Goal: Task Accomplishment & Management: Use online tool/utility

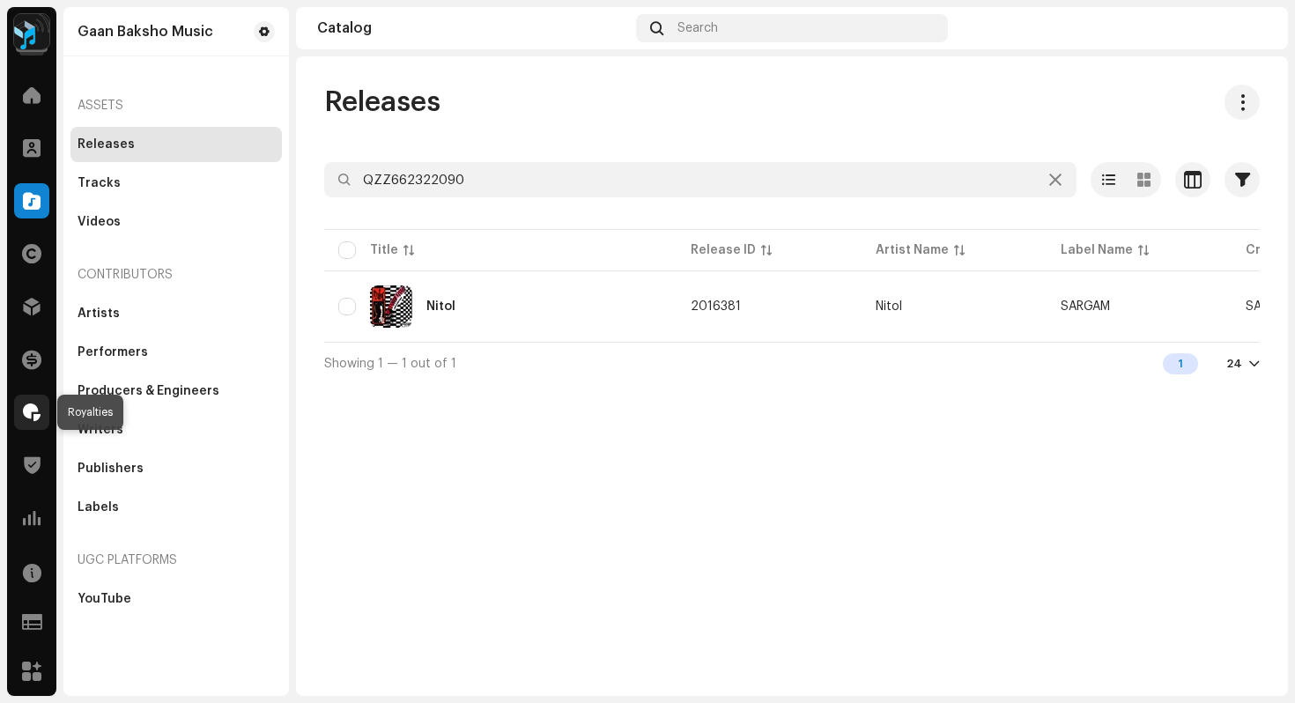
click at [33, 416] on span at bounding box center [32, 412] width 18 height 14
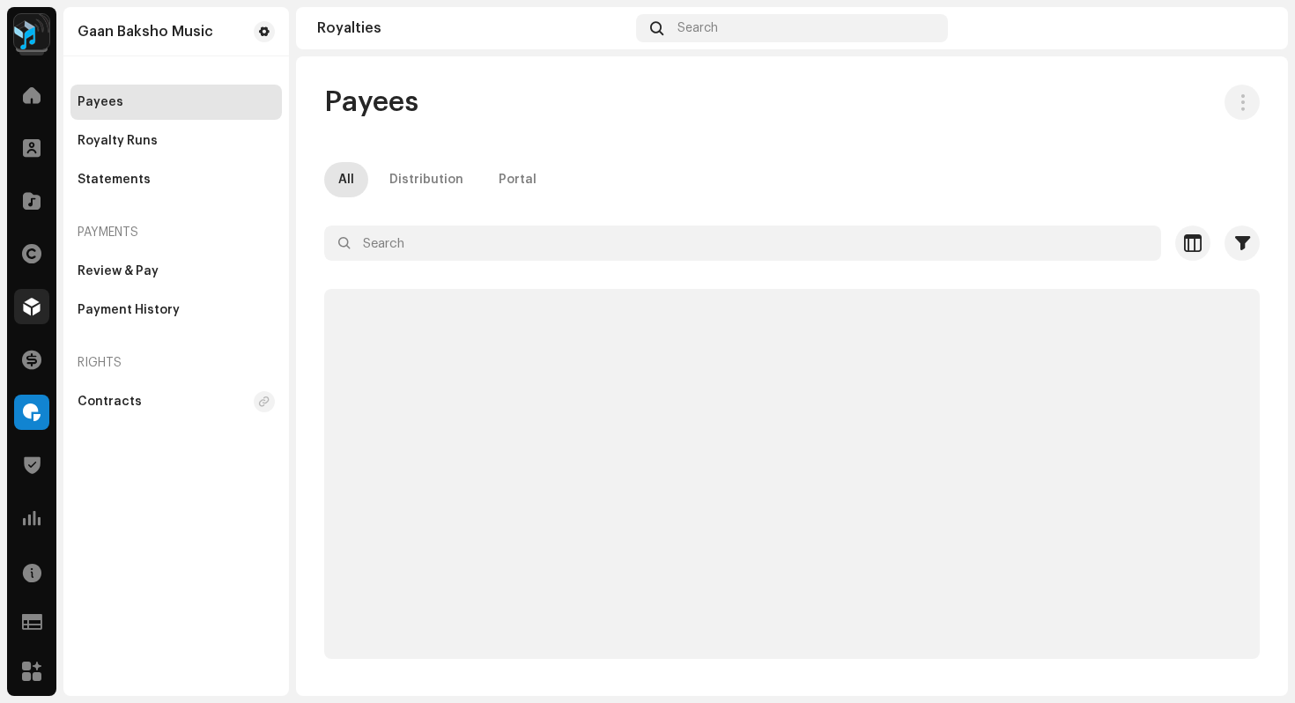
click at [33, 305] on span at bounding box center [32, 306] width 18 height 14
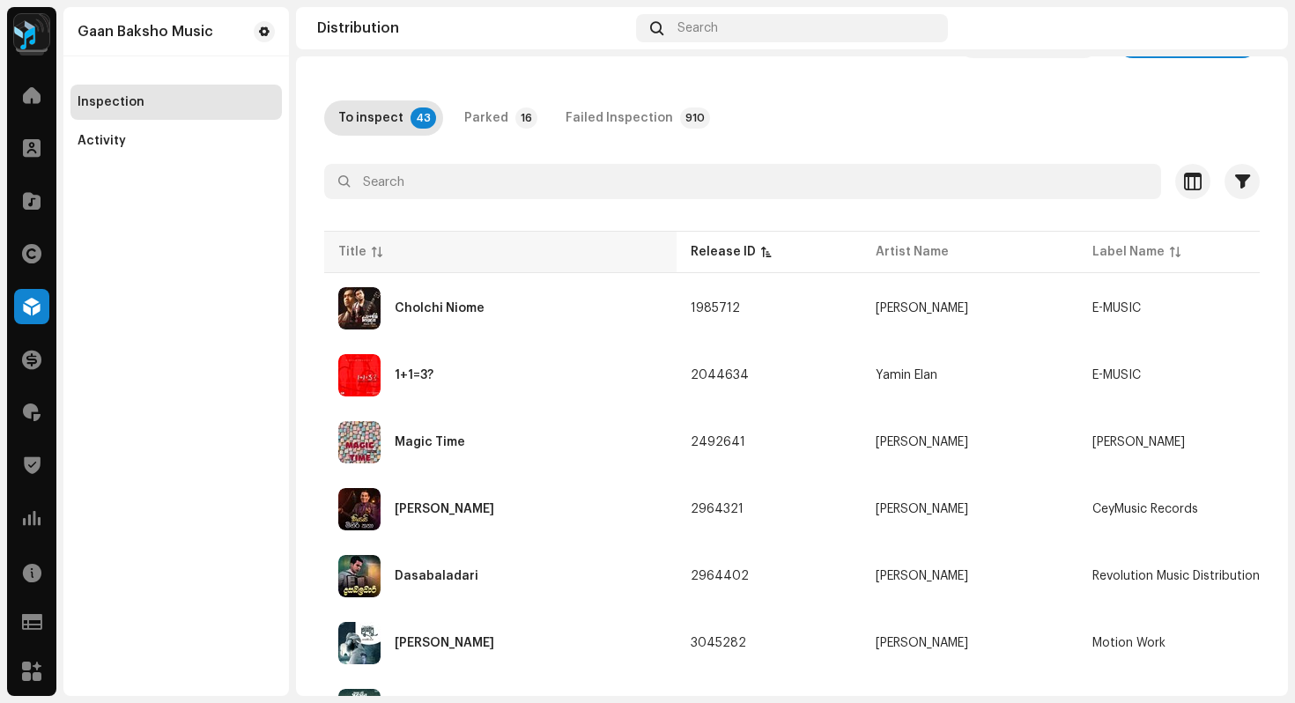
scroll to position [100, 0]
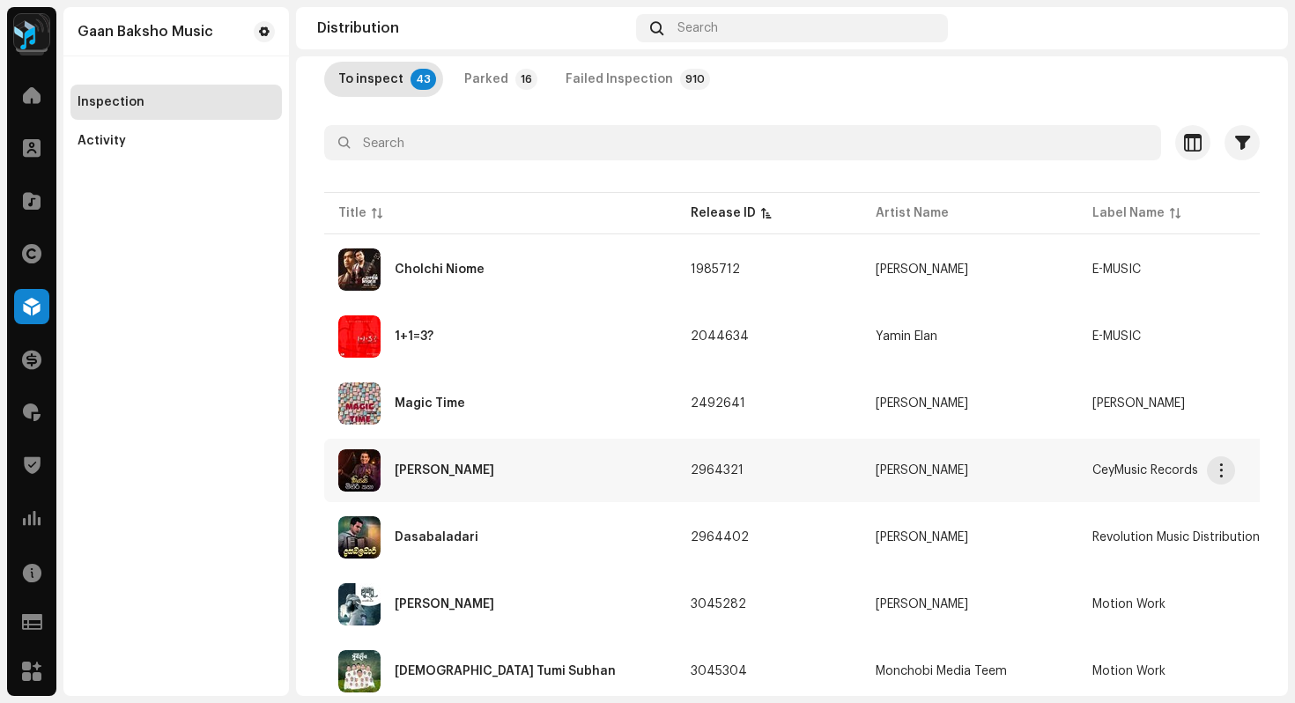
click at [467, 470] on div "[PERSON_NAME]" at bounding box center [445, 470] width 100 height 12
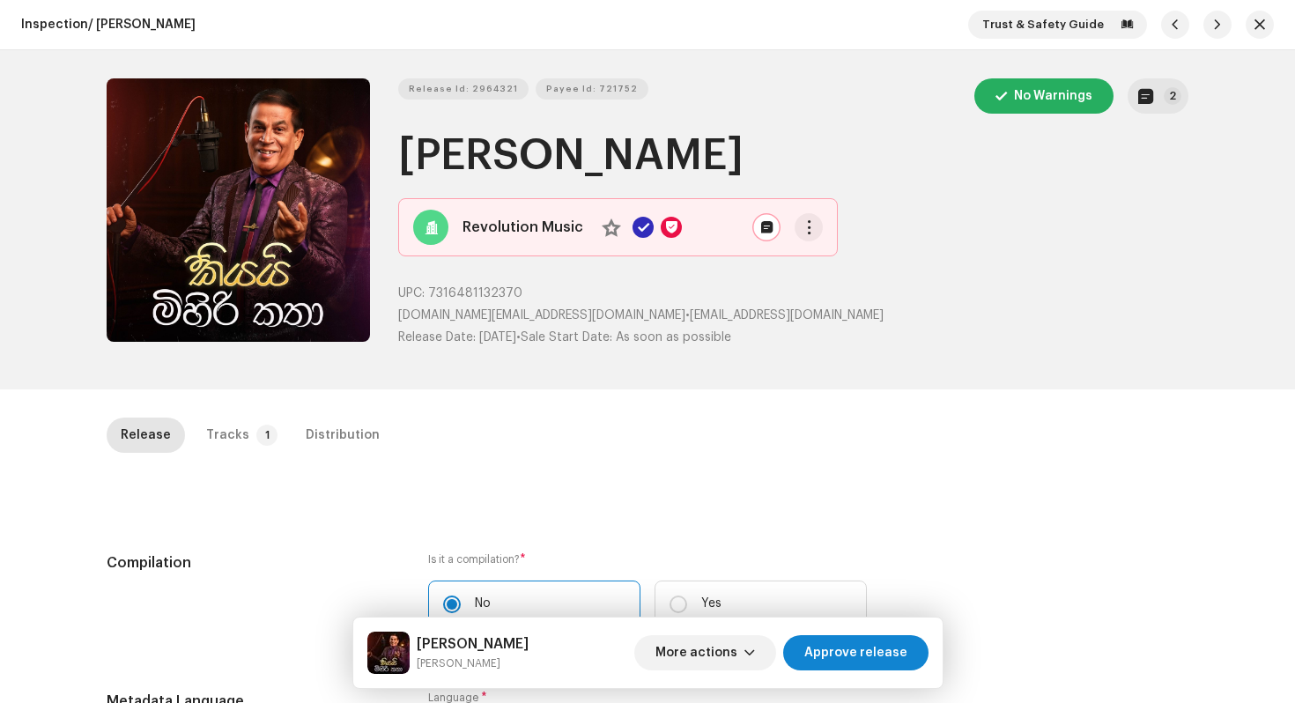
click at [1184, 95] on div "Release Id: 2964321 Payee Id: 721752 No Warnings 2 [PERSON_NAME] Katha Revoluti…" at bounding box center [647, 219] width 1138 height 339
click at [1163, 95] on p-badge "2" at bounding box center [1172, 96] width 18 height 18
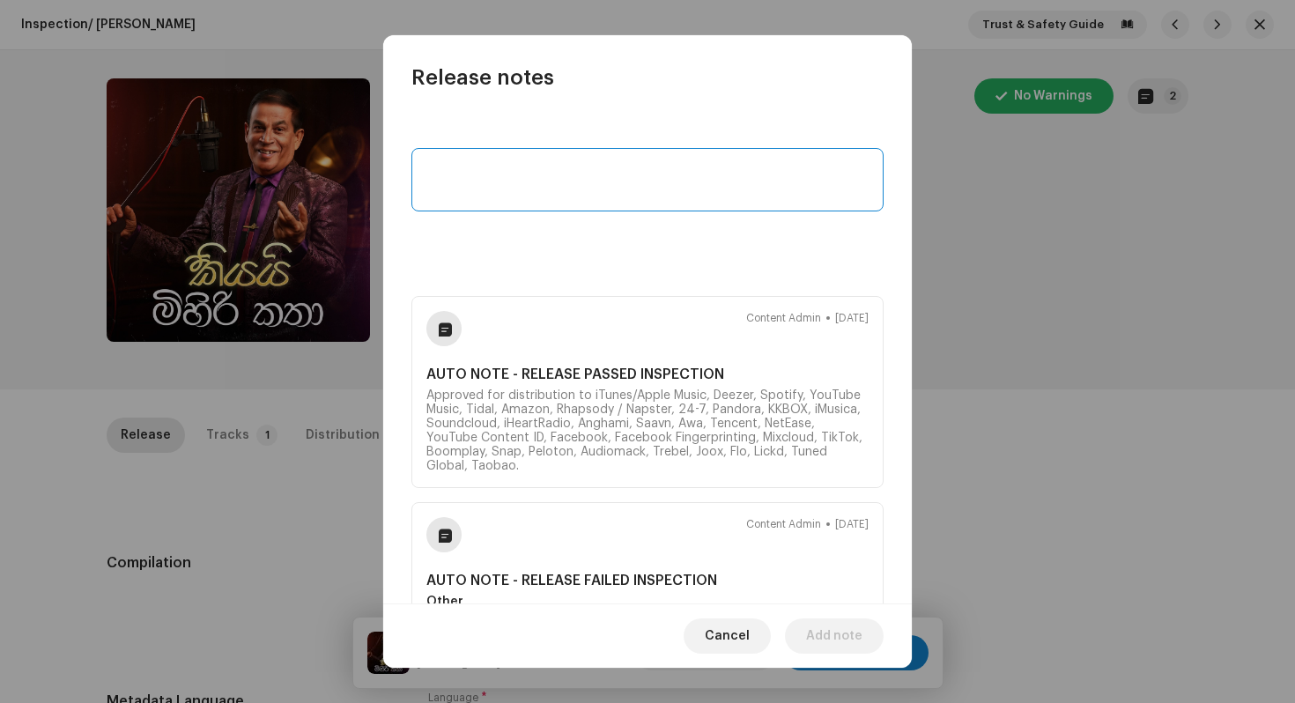
scroll to position [105, 0]
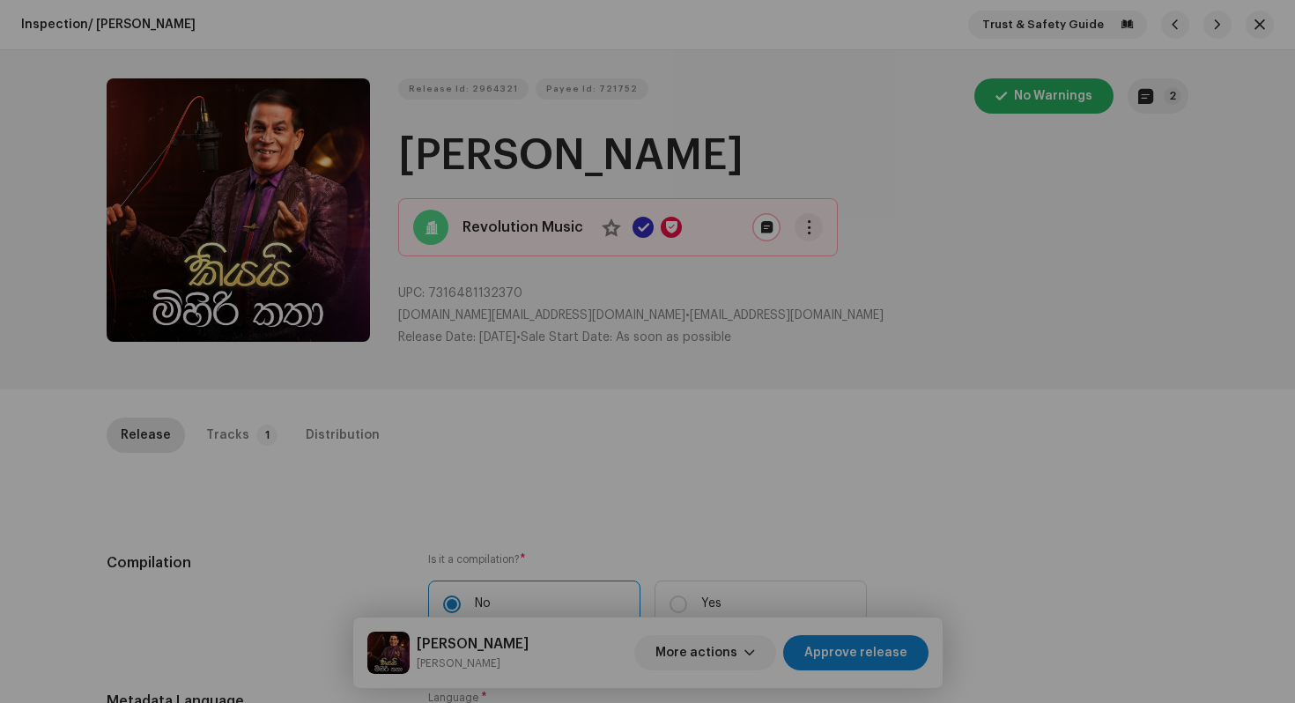
click at [1116, 479] on div "Release notes Content Admin [DATE] AUTO NOTE - RELEASE PASSED INSPECTION Approv…" at bounding box center [647, 351] width 1295 height 703
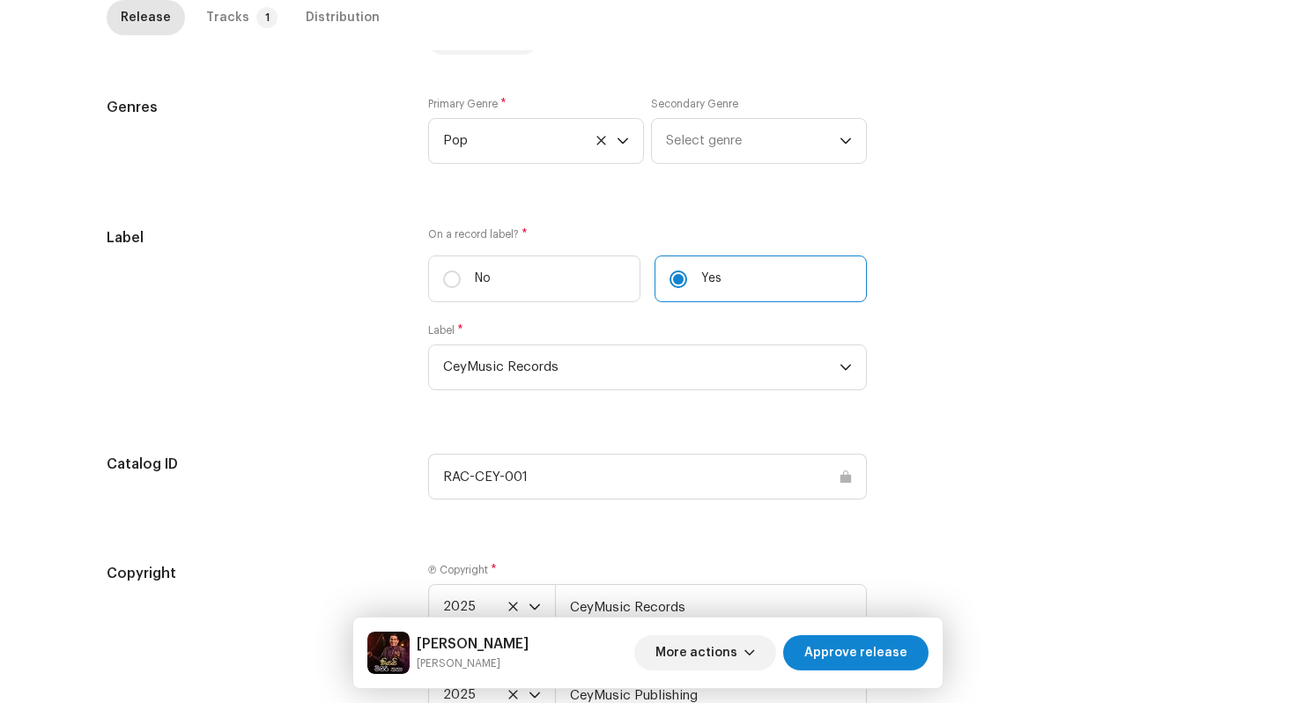
scroll to position [1732, 0]
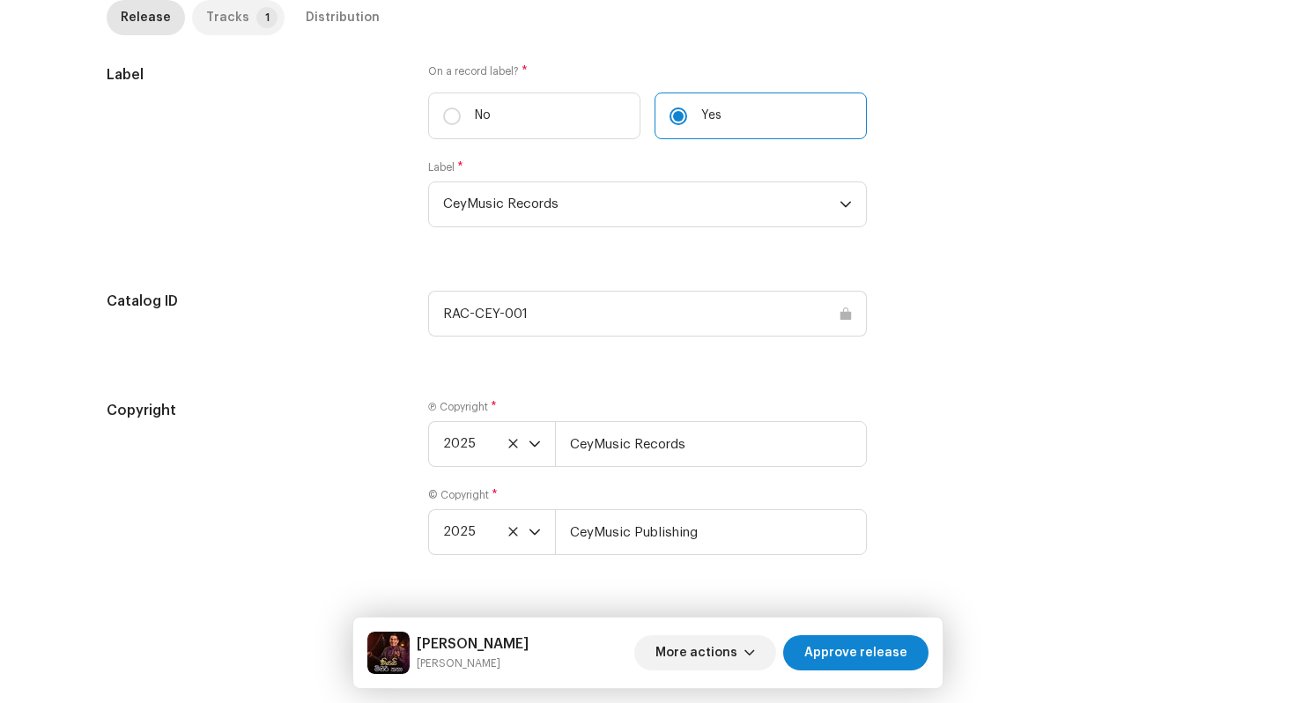
click at [235, 19] on div "Tracks" at bounding box center [227, 17] width 43 height 35
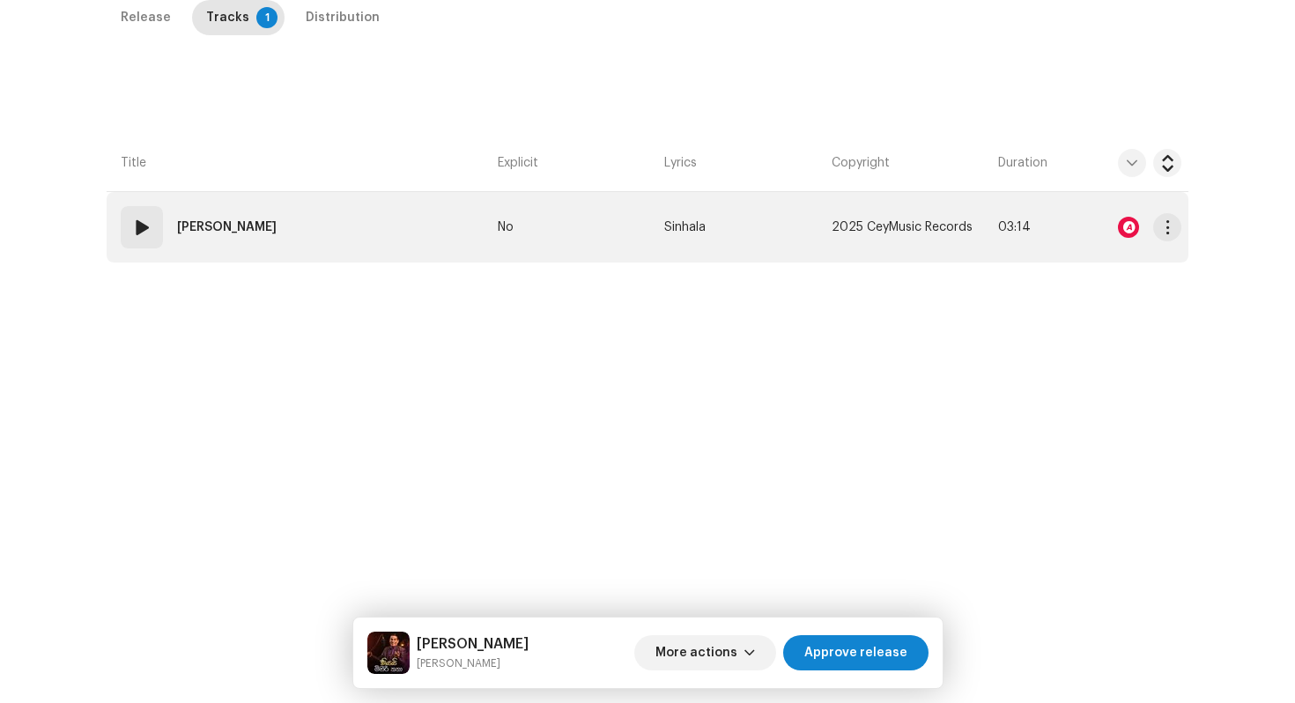
click at [359, 230] on td "01 [PERSON_NAME]" at bounding box center [299, 227] width 384 height 70
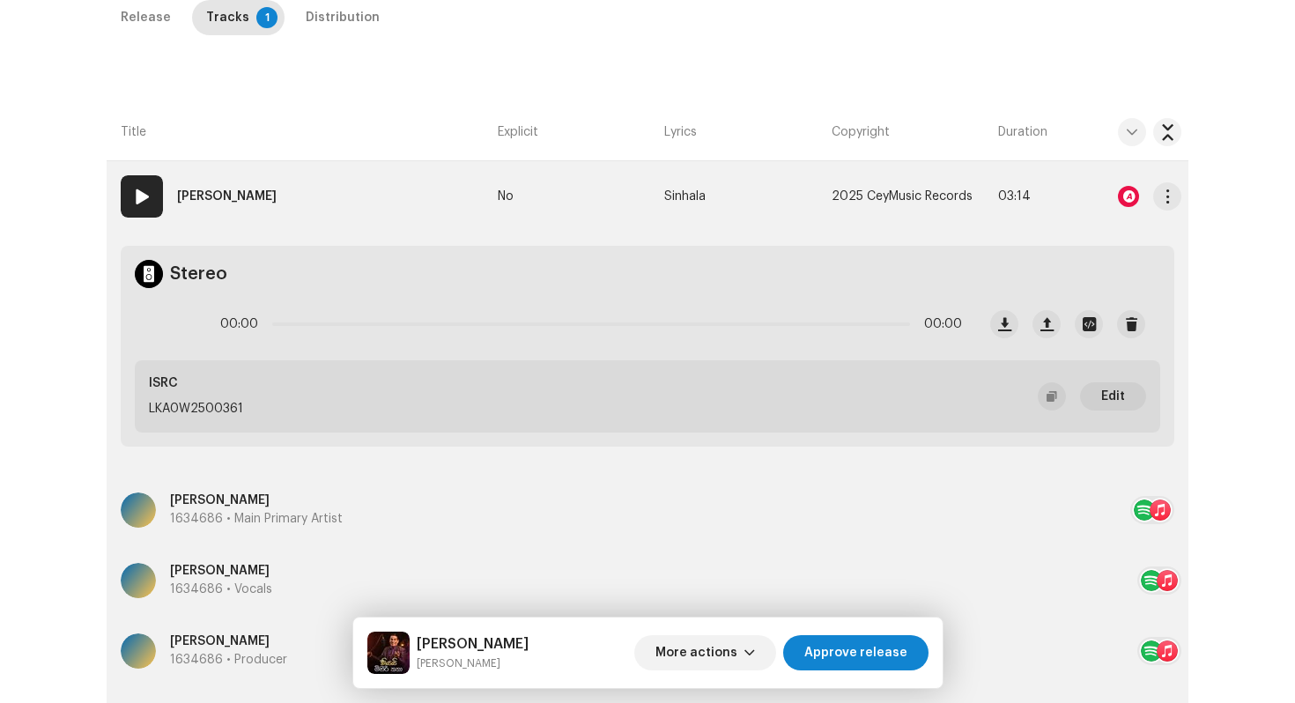
scroll to position [0, 0]
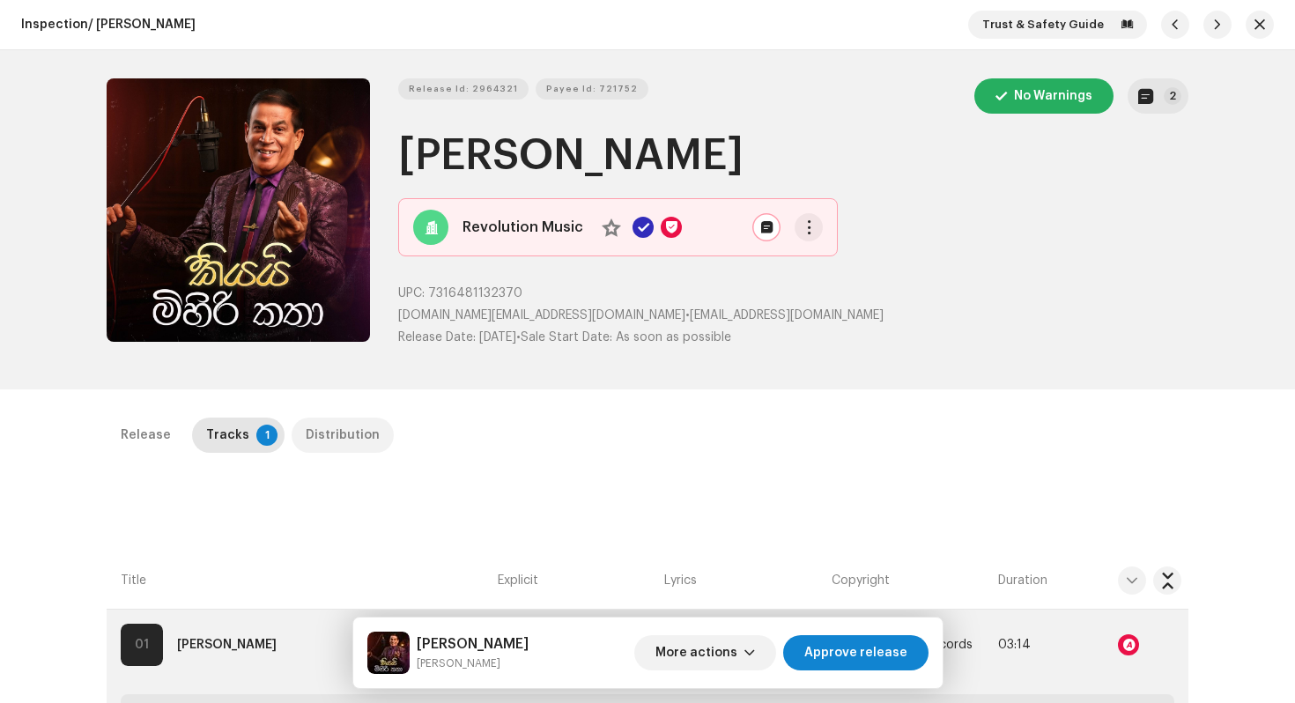
click at [336, 440] on div "Distribution" at bounding box center [343, 434] width 74 height 35
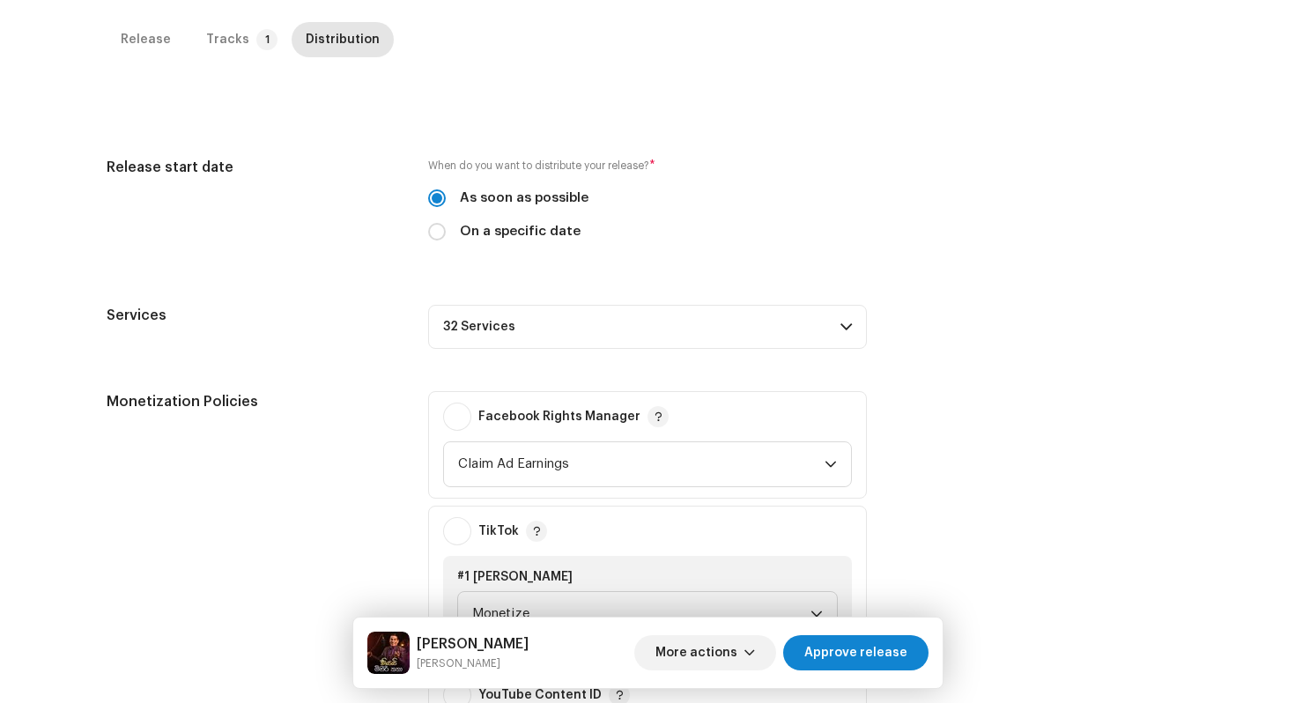
scroll to position [409, 0]
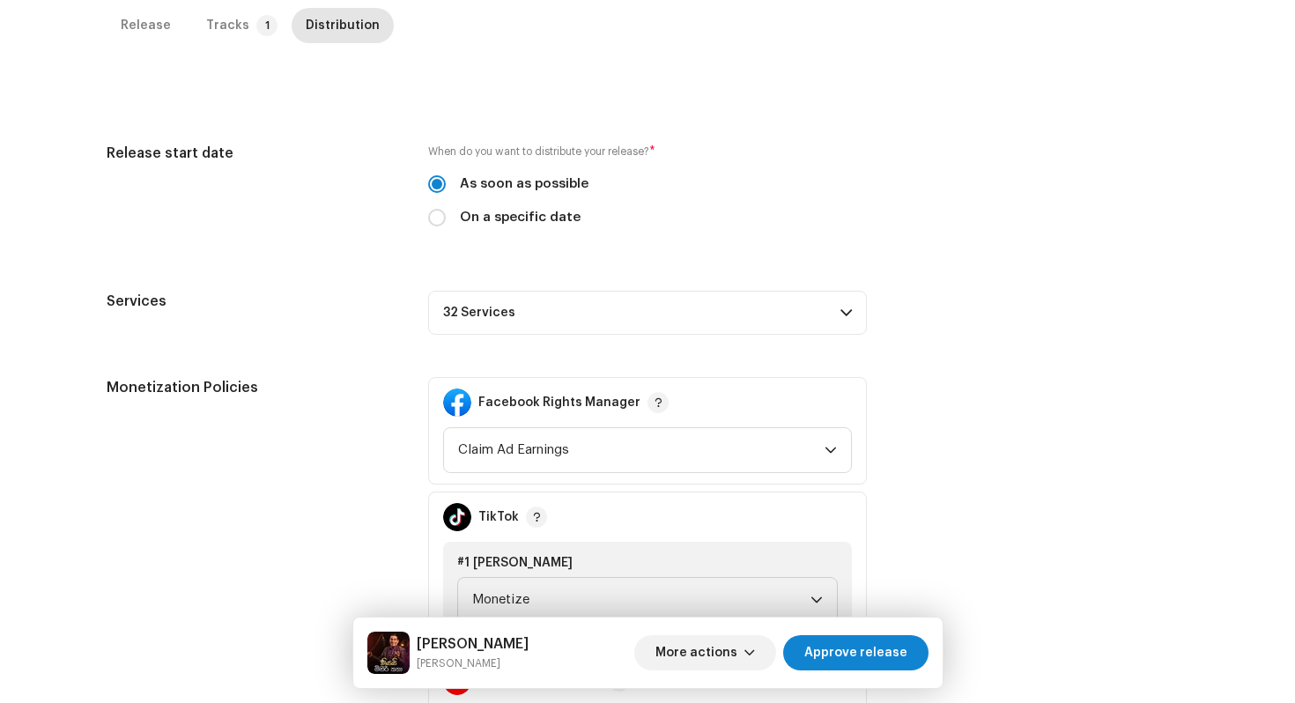
click at [840, 313] on span at bounding box center [845, 313] width 11 height 14
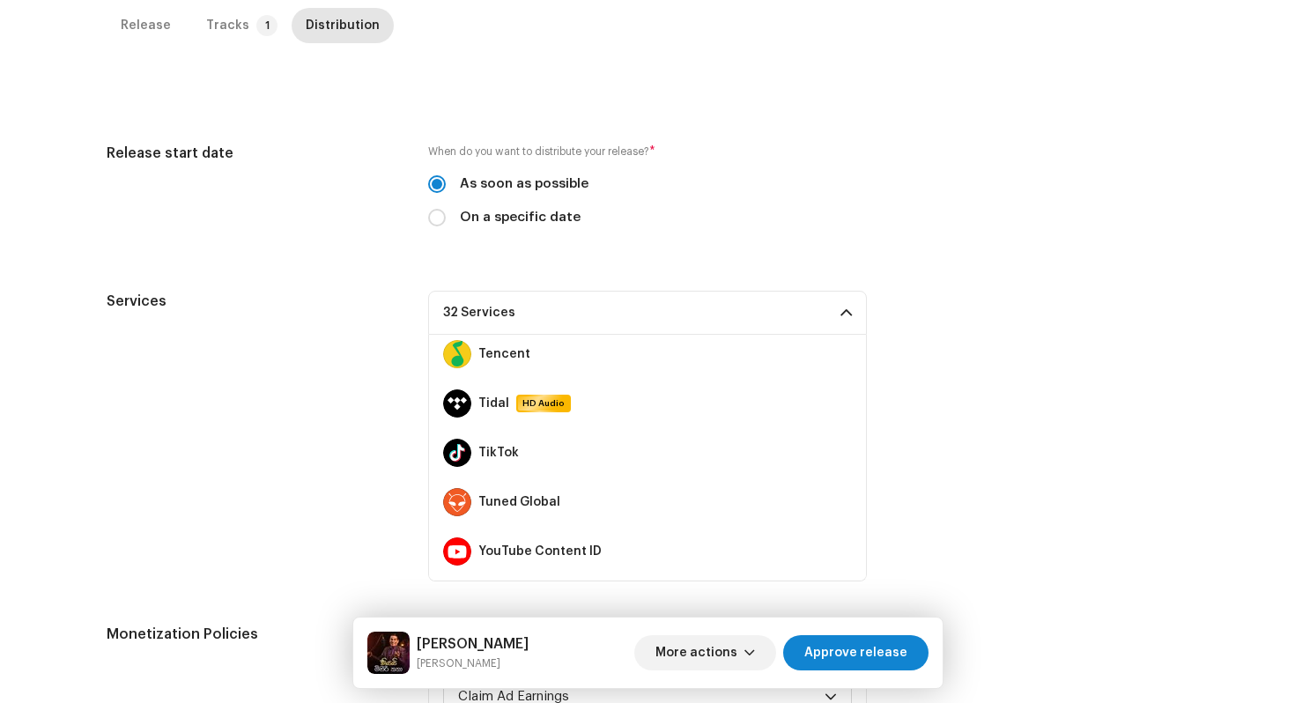
scroll to position [1332, 0]
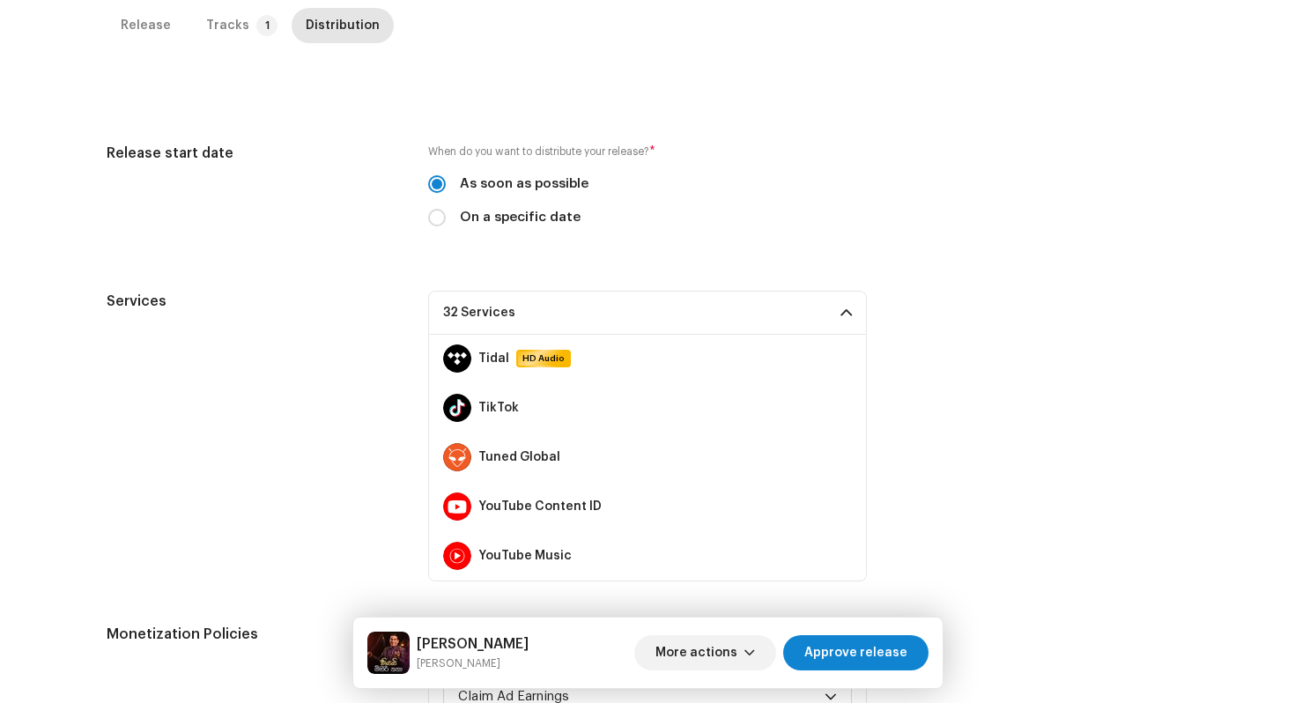
click at [833, 313] on p-accordion-header "32 Services" at bounding box center [647, 313] width 439 height 44
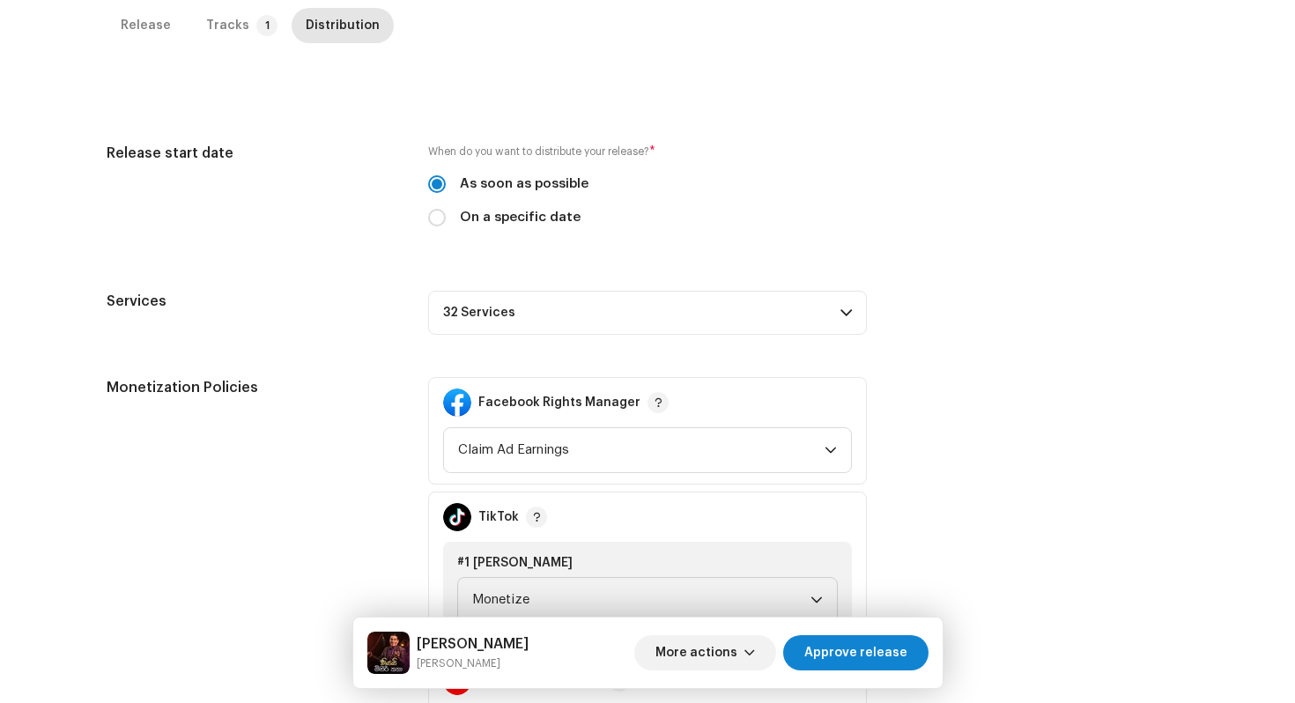
scroll to position [682, 0]
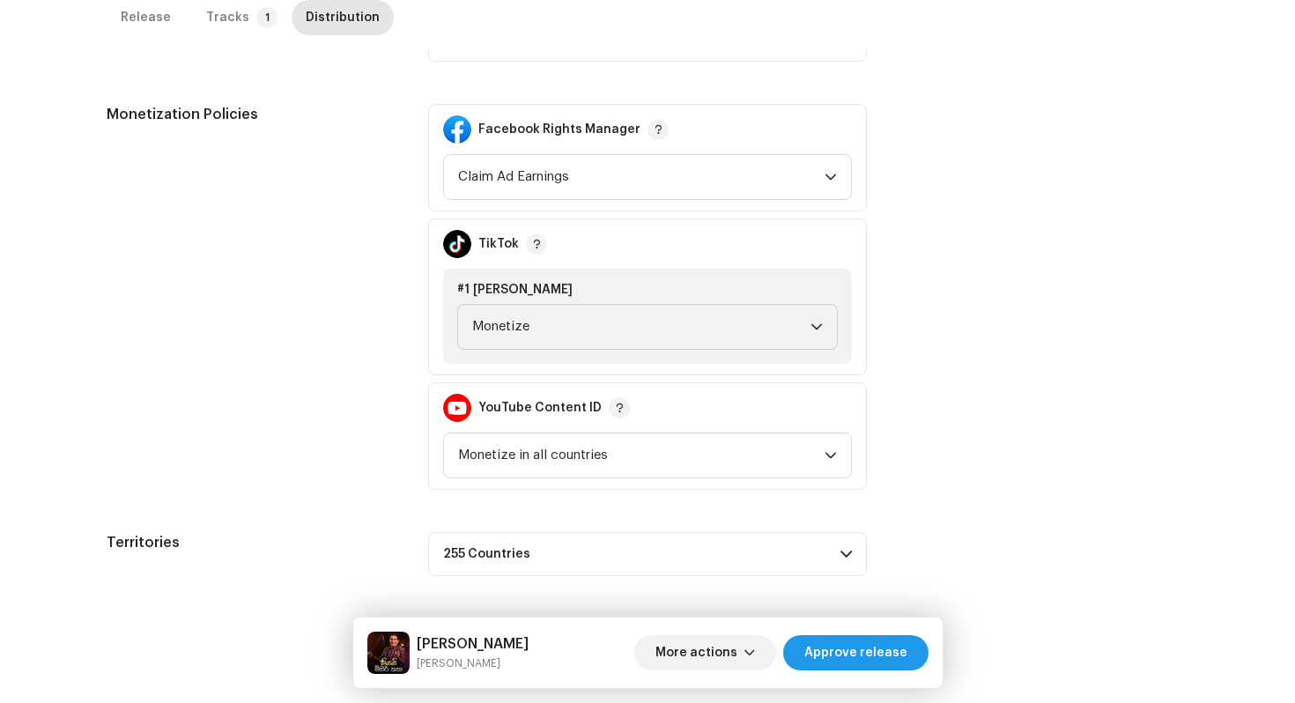
click at [880, 649] on span "Approve release" at bounding box center [855, 652] width 103 height 35
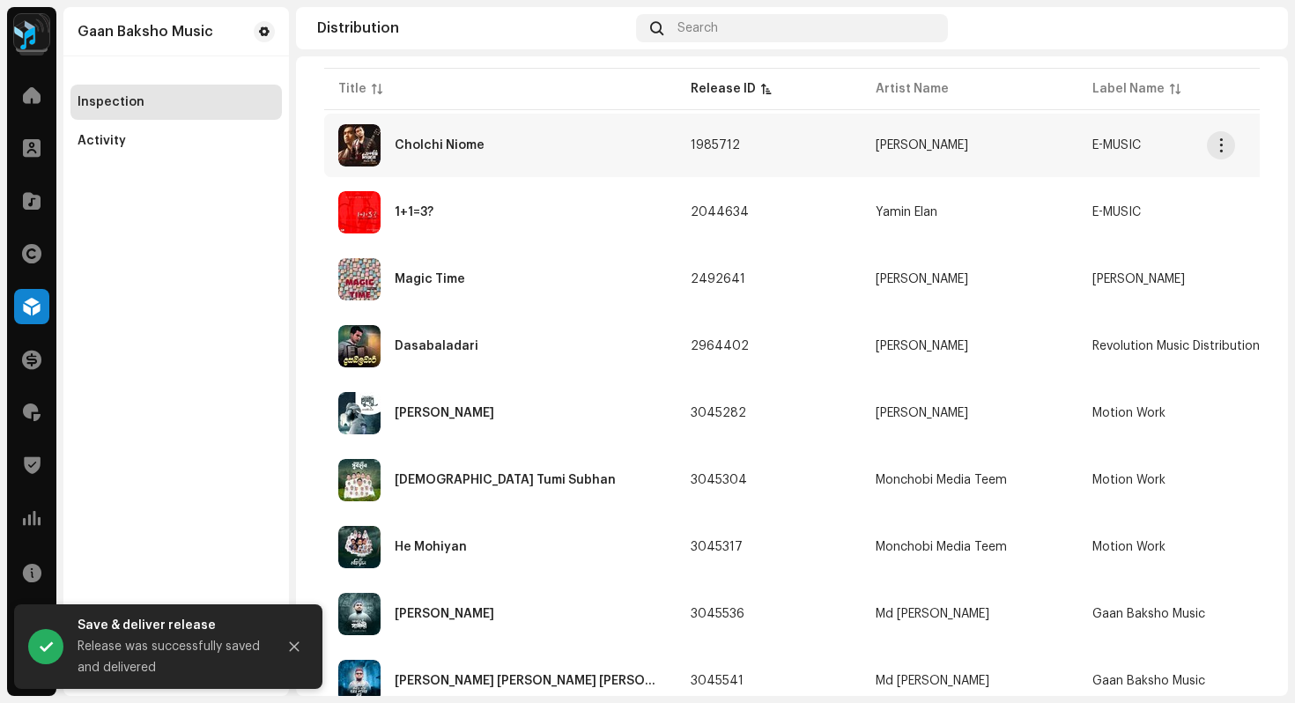
scroll to position [225, 0]
click at [447, 357] on div "Dasabaladari" at bounding box center [500, 345] width 324 height 42
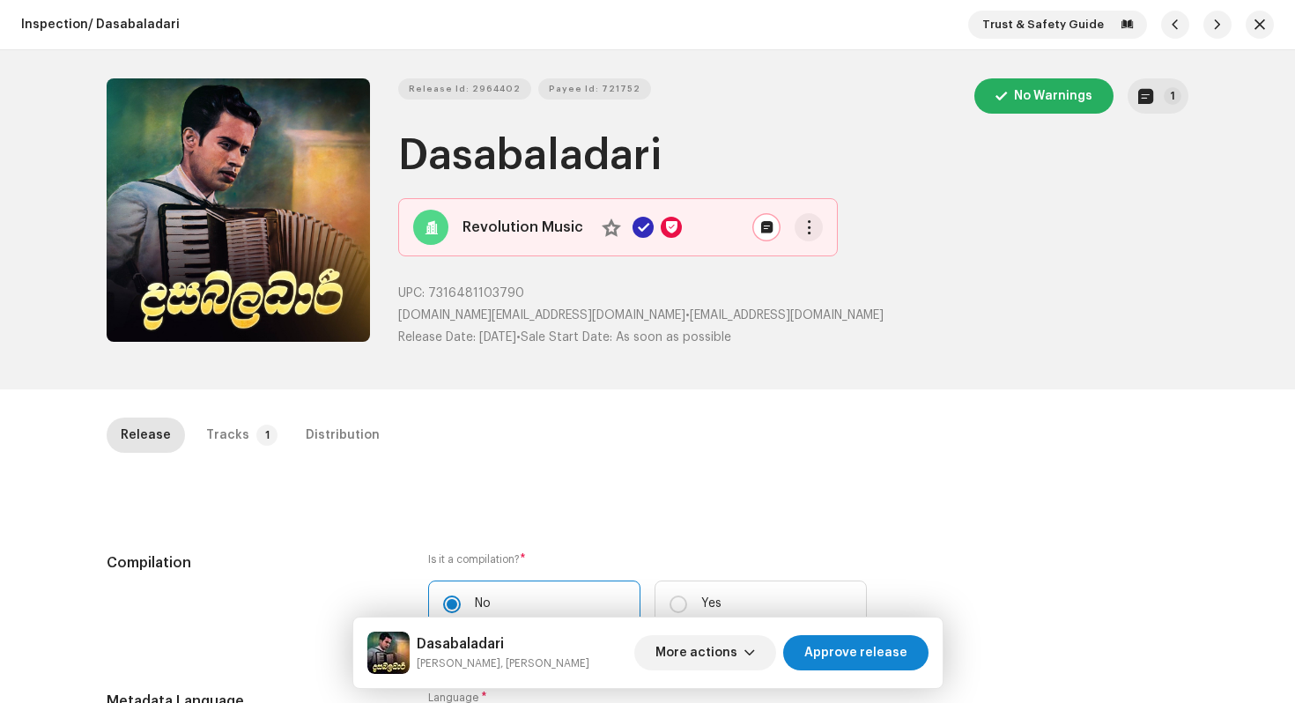
click at [1160, 75] on div "Release Id: 2964402 Payee Id: 721752 No Warnings 1 Dasabaladari Revolution Musi…" at bounding box center [647, 219] width 1138 height 339
click at [1169, 103] on p-badge "1" at bounding box center [1172, 96] width 18 height 18
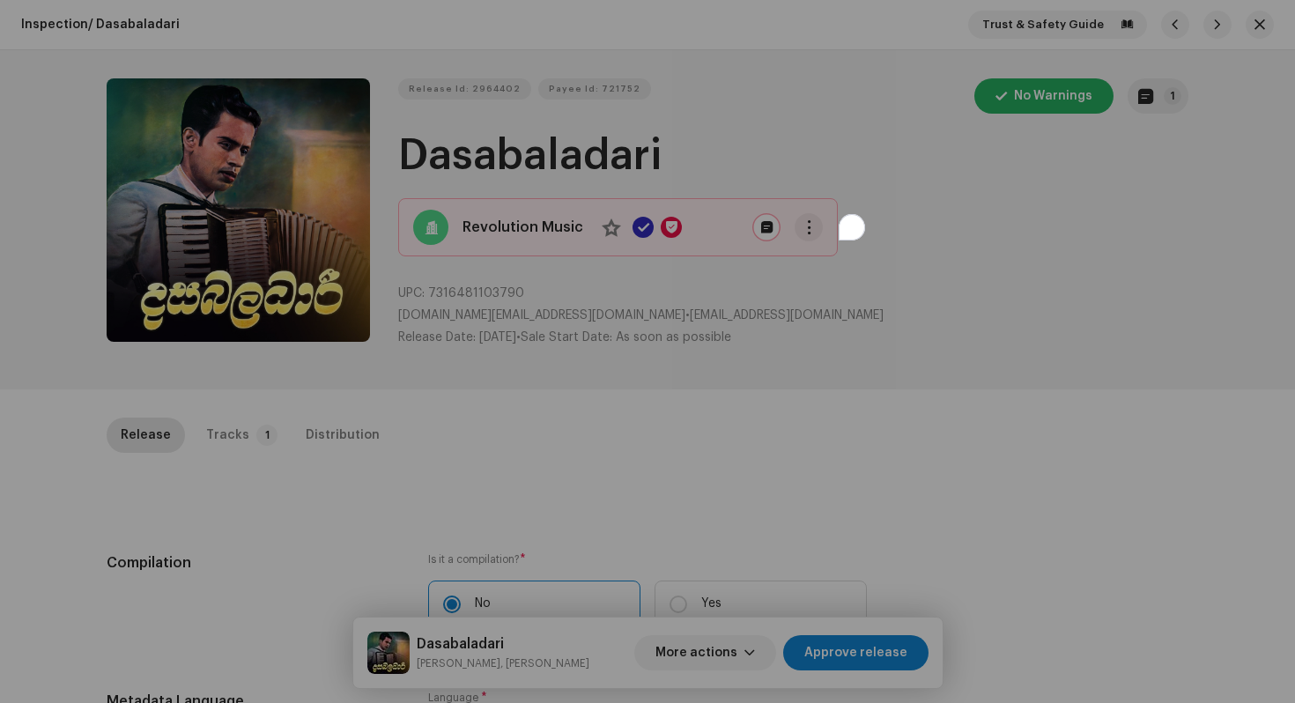
click at [991, 437] on div "Release notes Content Admin [DATE] AUTO NOTE - RELEASE PASSED INSPECTION Approv…" at bounding box center [647, 351] width 1295 height 703
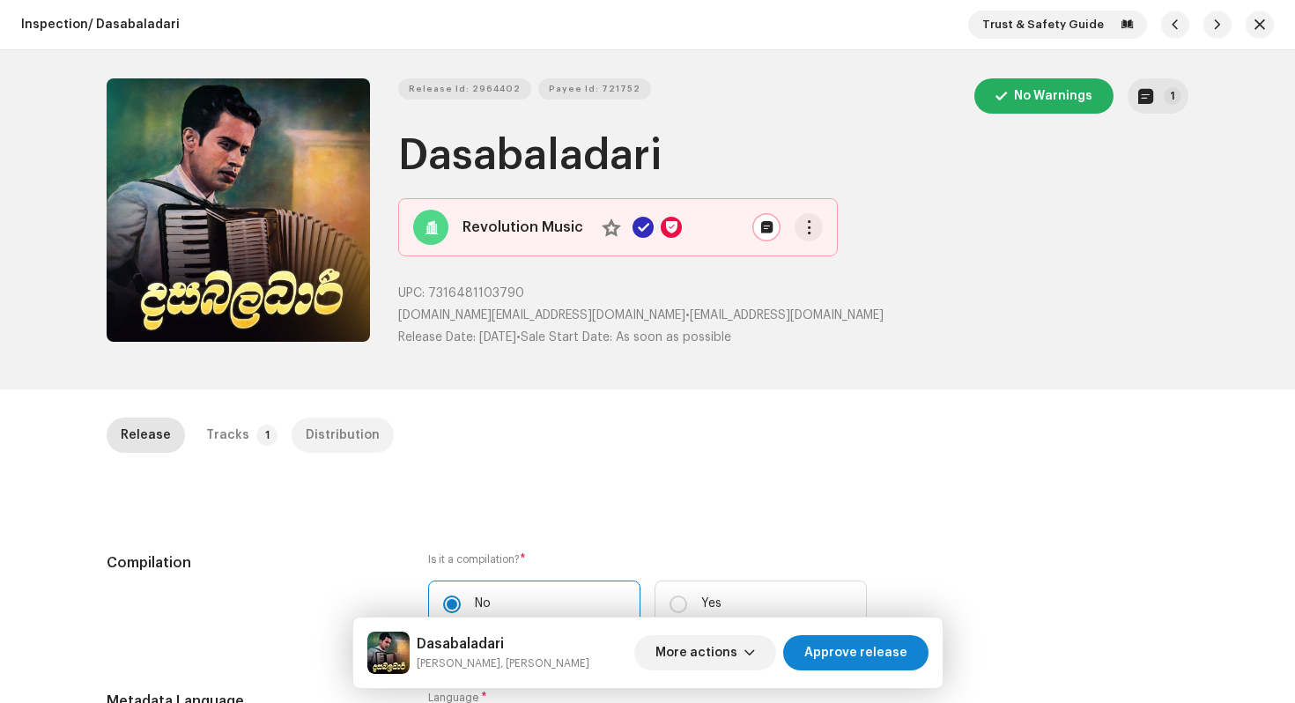
click at [306, 449] on div "Distribution" at bounding box center [343, 434] width 74 height 35
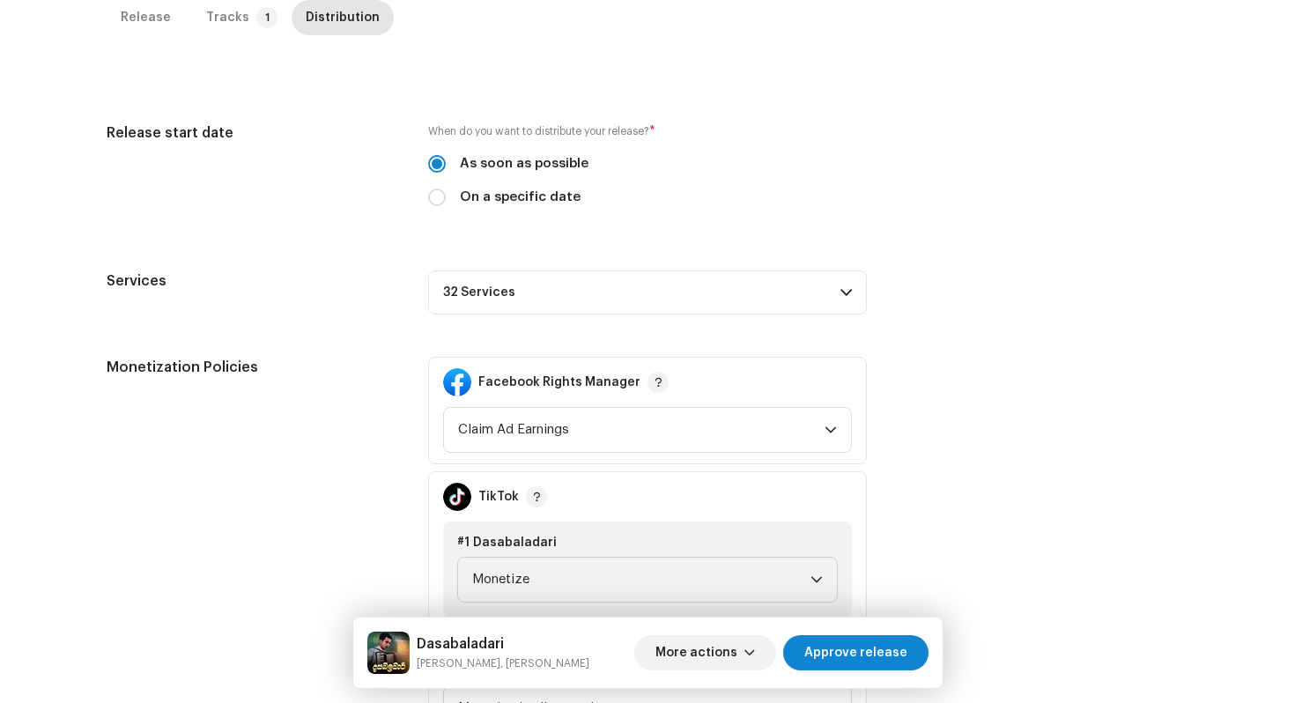
scroll to position [682, 0]
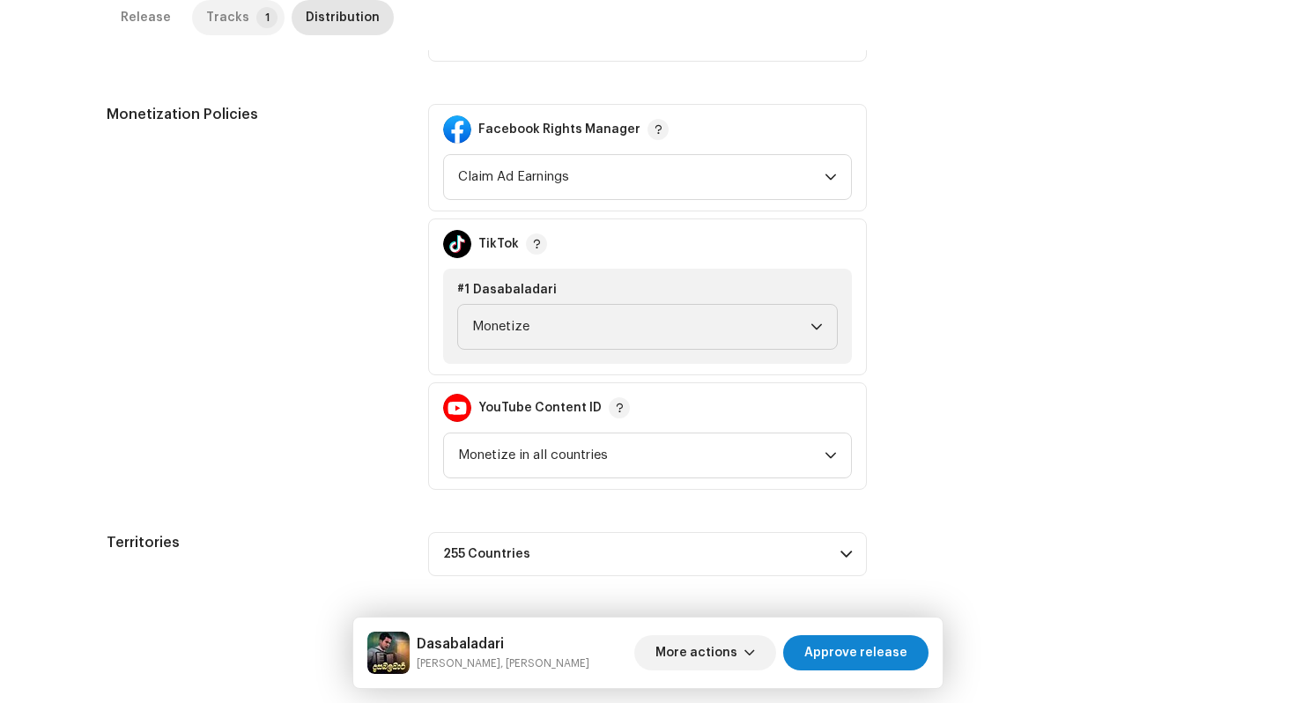
click at [216, 29] on div "Tracks" at bounding box center [227, 17] width 43 height 35
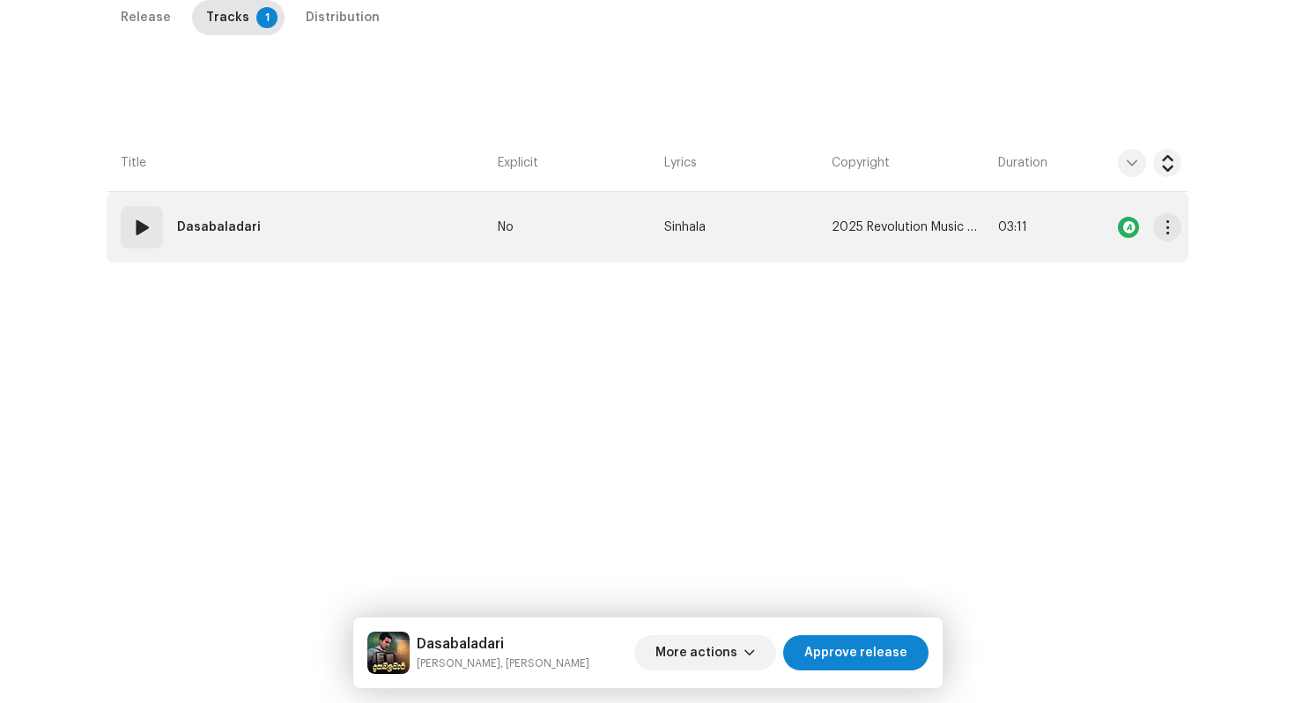
click at [329, 243] on td "01 Dasabaladari" at bounding box center [299, 227] width 384 height 70
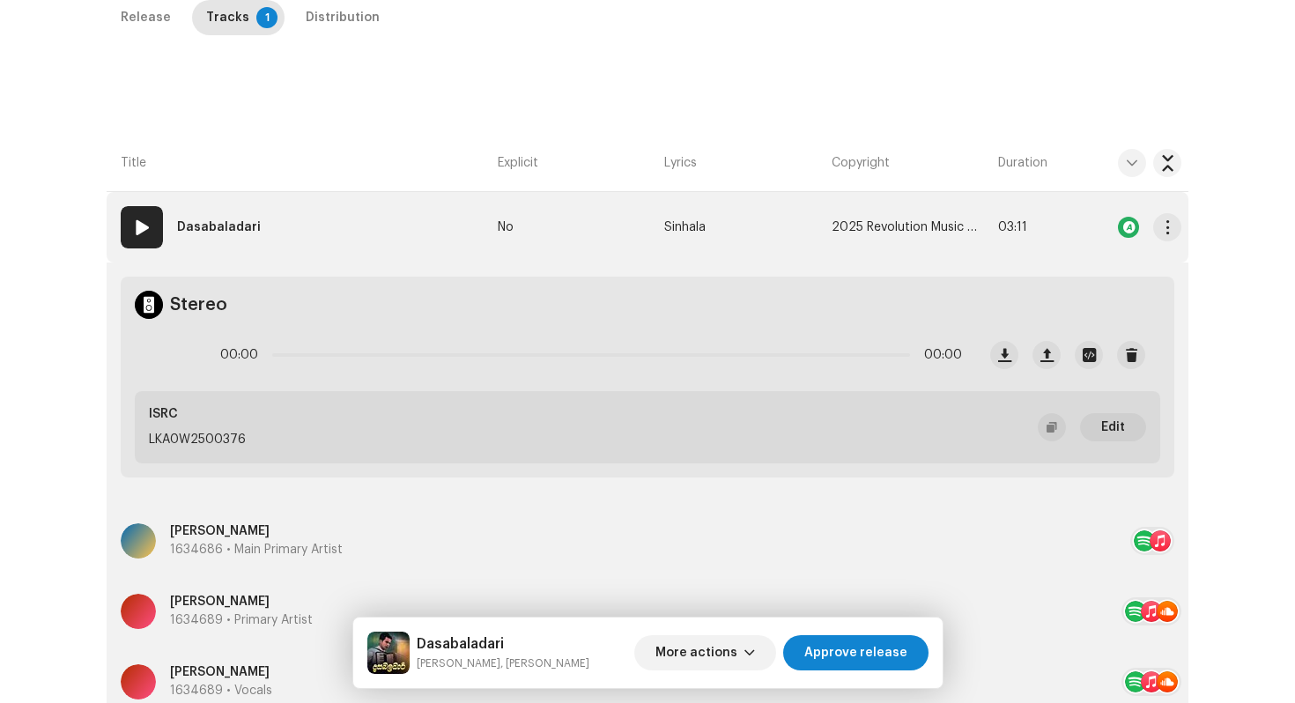
scroll to position [771, 0]
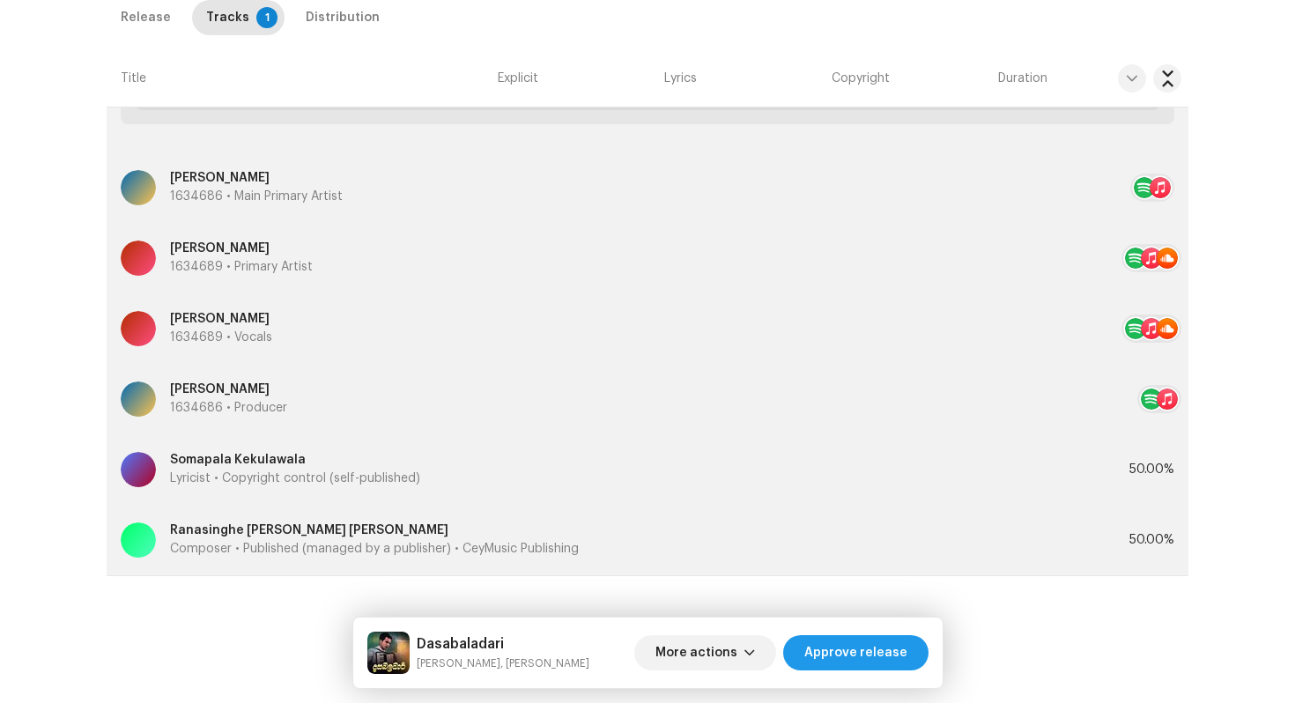
click at [899, 646] on span "Approve release" at bounding box center [855, 652] width 103 height 35
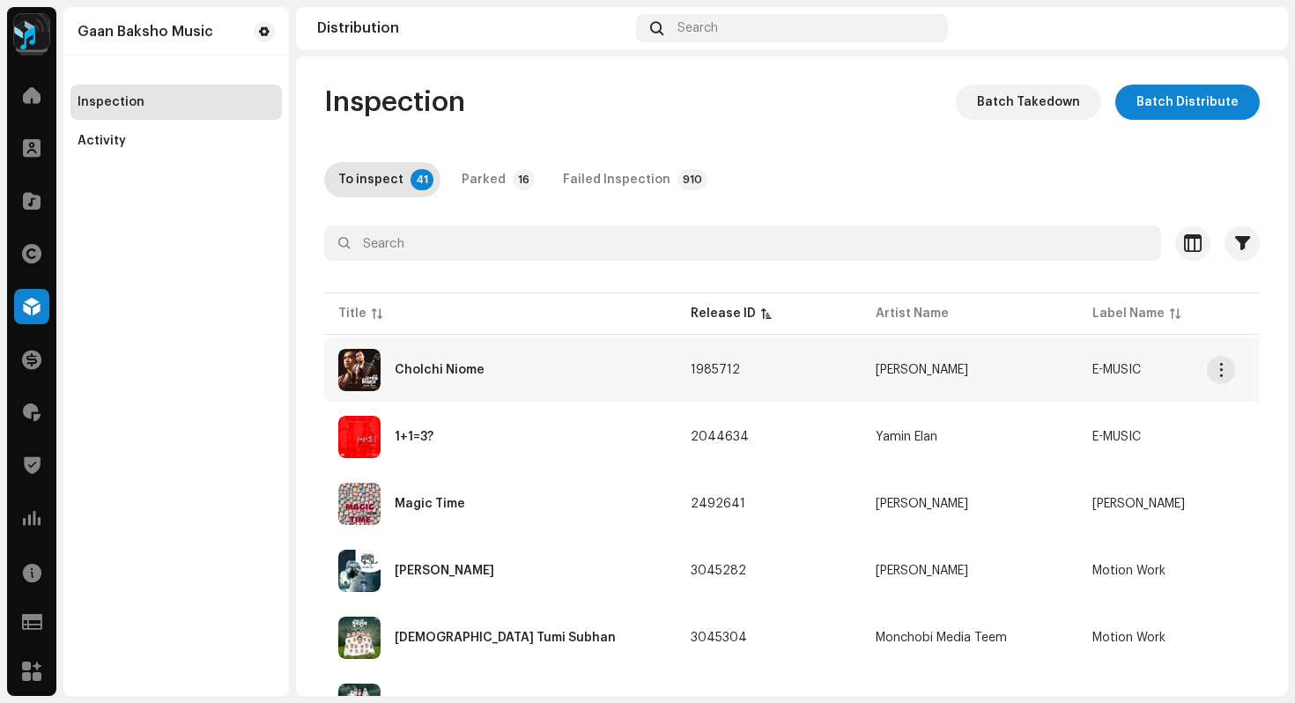
click at [454, 392] on td "Cholchi Niome" at bounding box center [500, 369] width 352 height 63
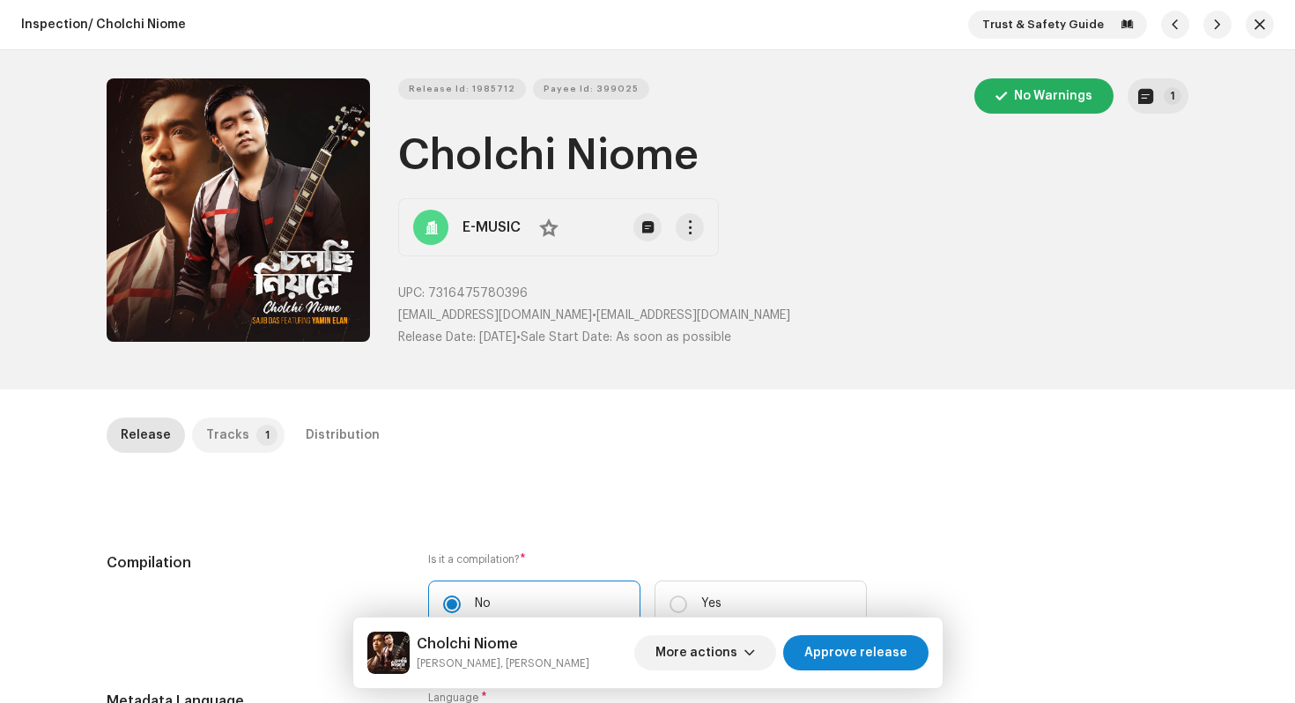
click at [232, 435] on div "Tracks" at bounding box center [227, 434] width 43 height 35
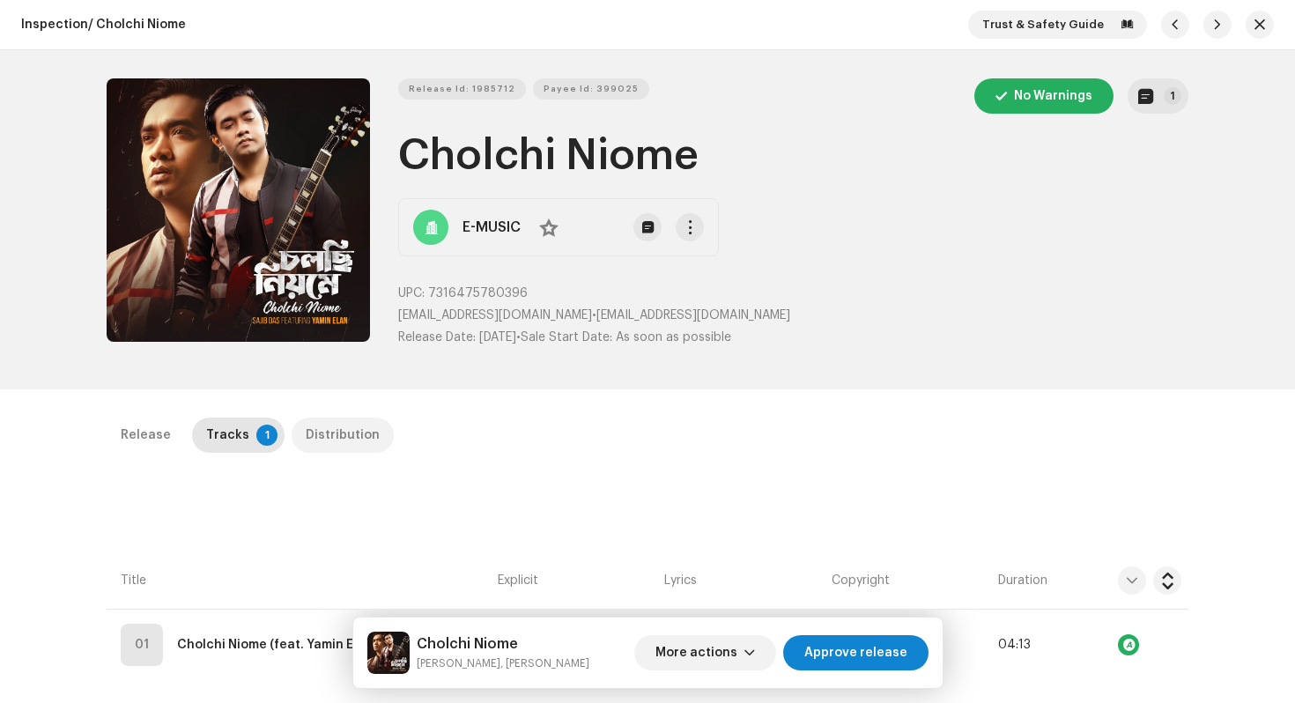
click at [340, 424] on div "Distribution" at bounding box center [343, 434] width 74 height 35
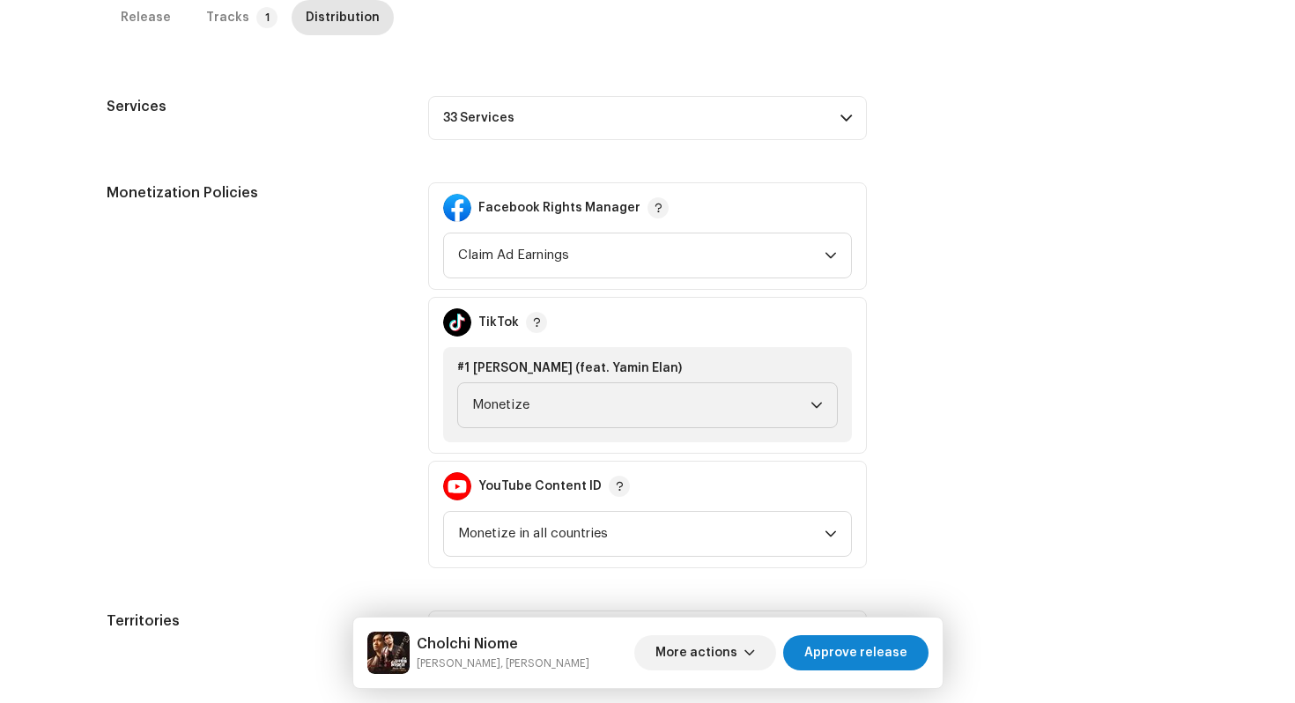
scroll to position [682, 0]
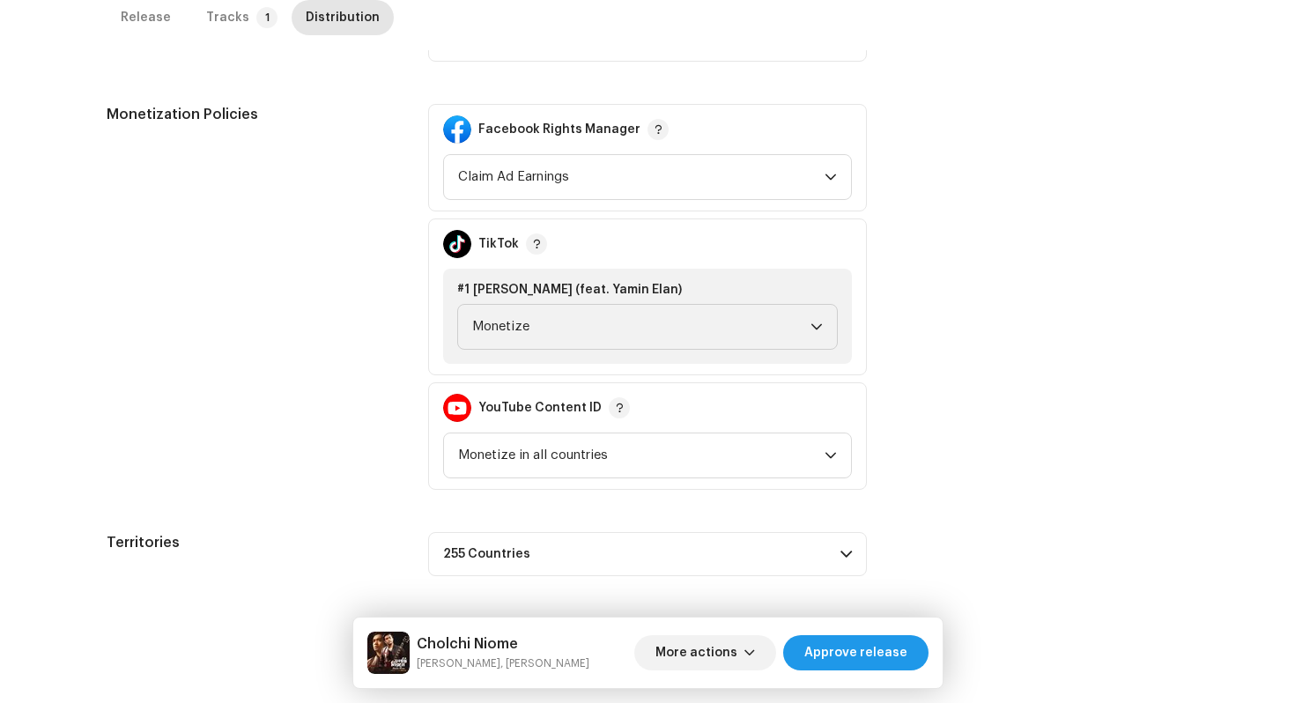
click at [853, 641] on span "Approve release" at bounding box center [855, 652] width 103 height 35
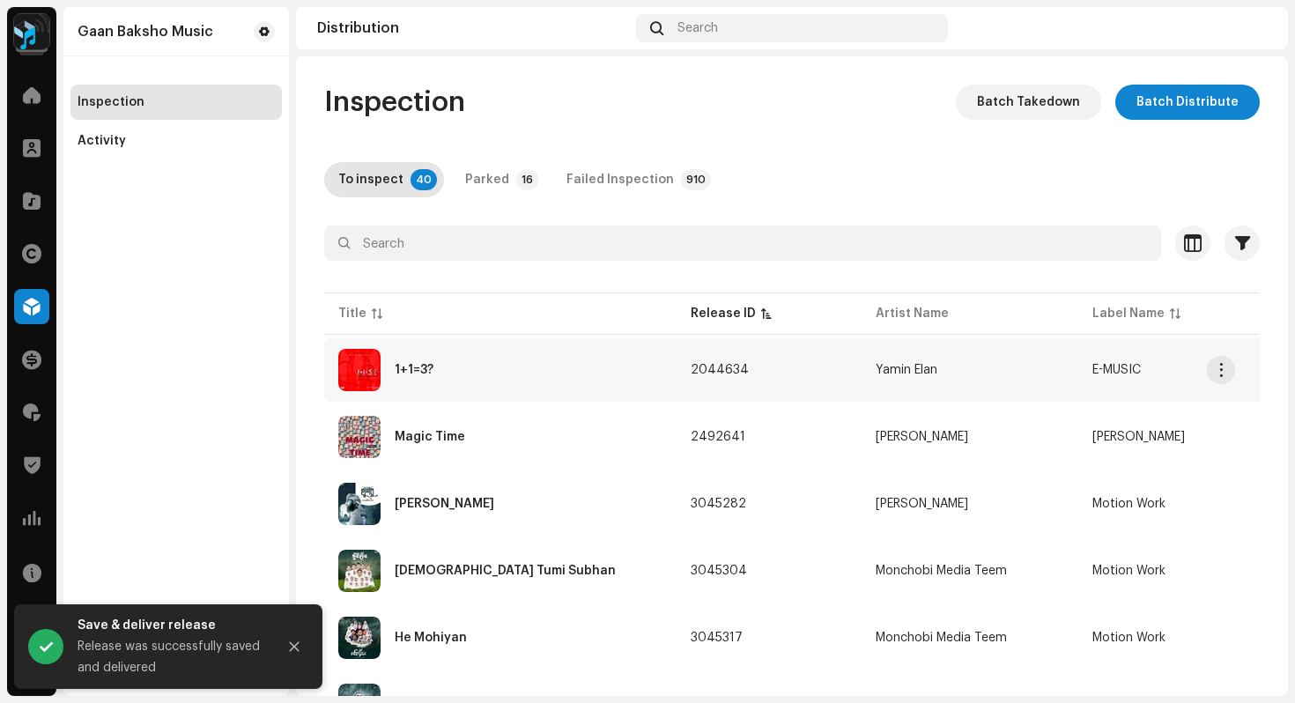
click at [491, 383] on div "1+1=3?" at bounding box center [500, 370] width 324 height 42
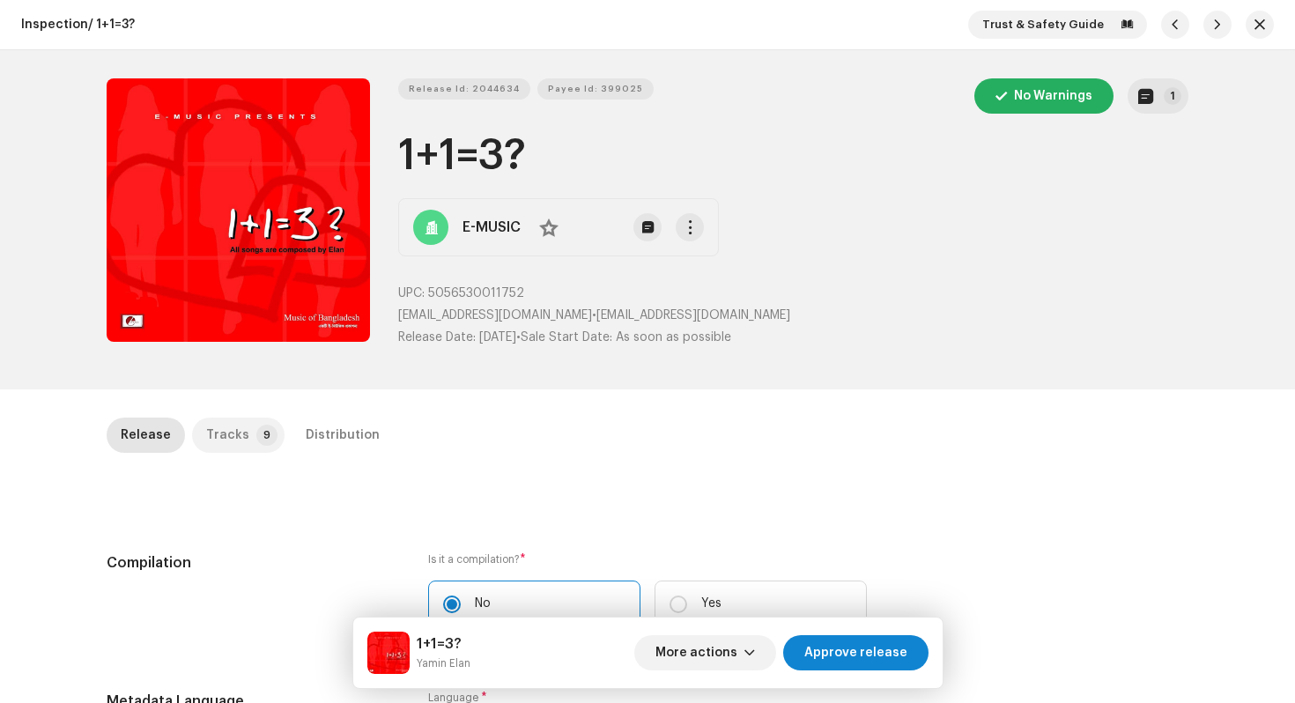
click at [215, 437] on div "Tracks" at bounding box center [227, 434] width 43 height 35
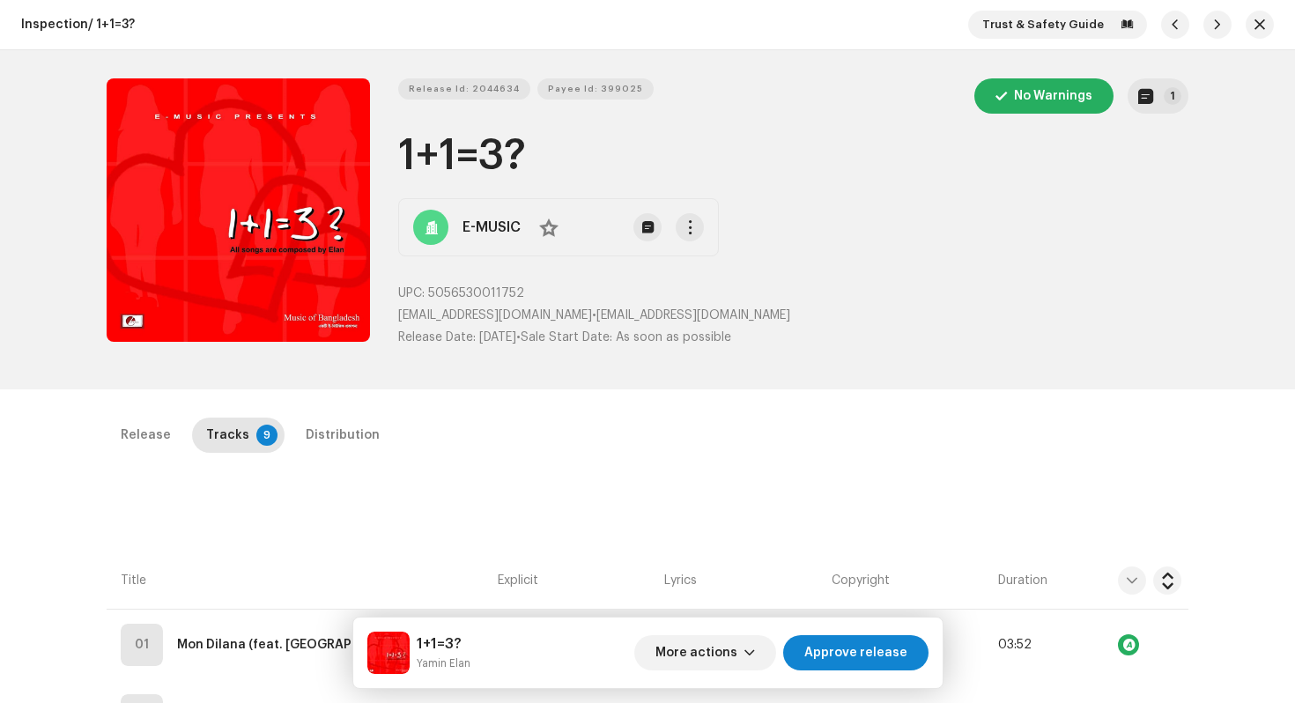
scroll to position [668, 0]
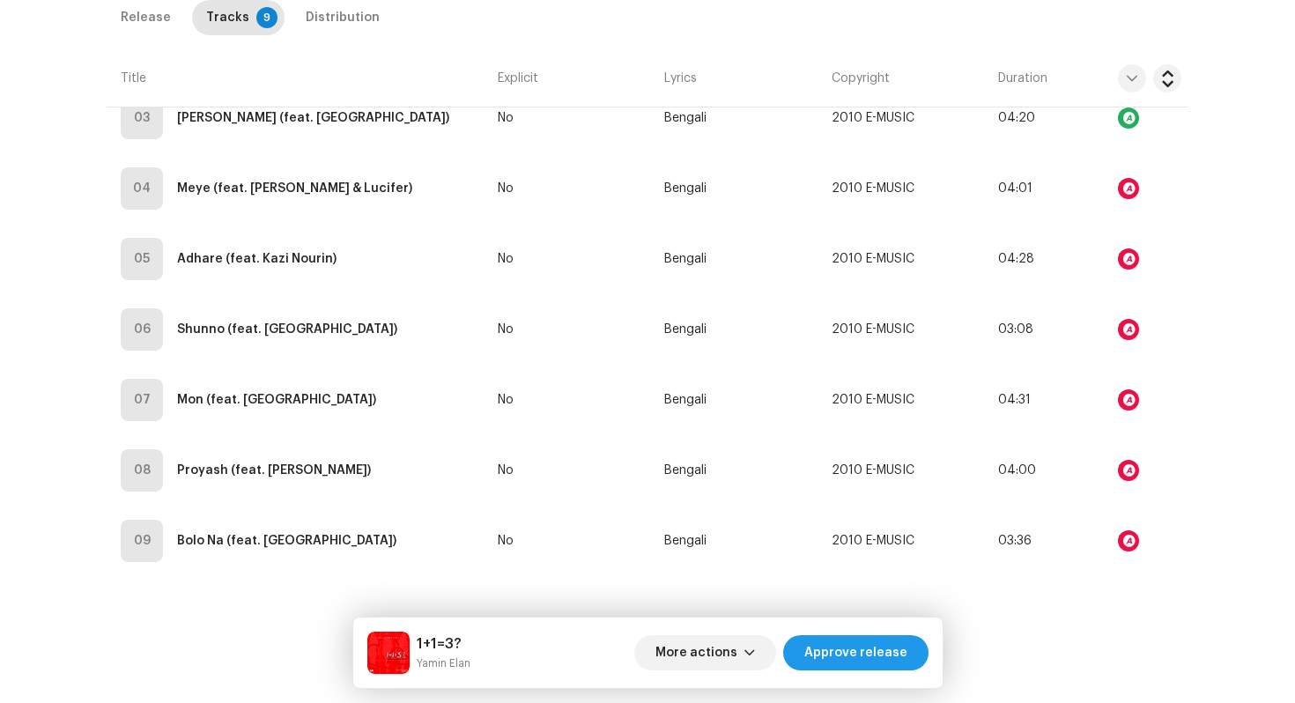
click at [817, 653] on span "Approve release" at bounding box center [855, 652] width 103 height 35
